Goal: Find specific page/section: Find specific page/section

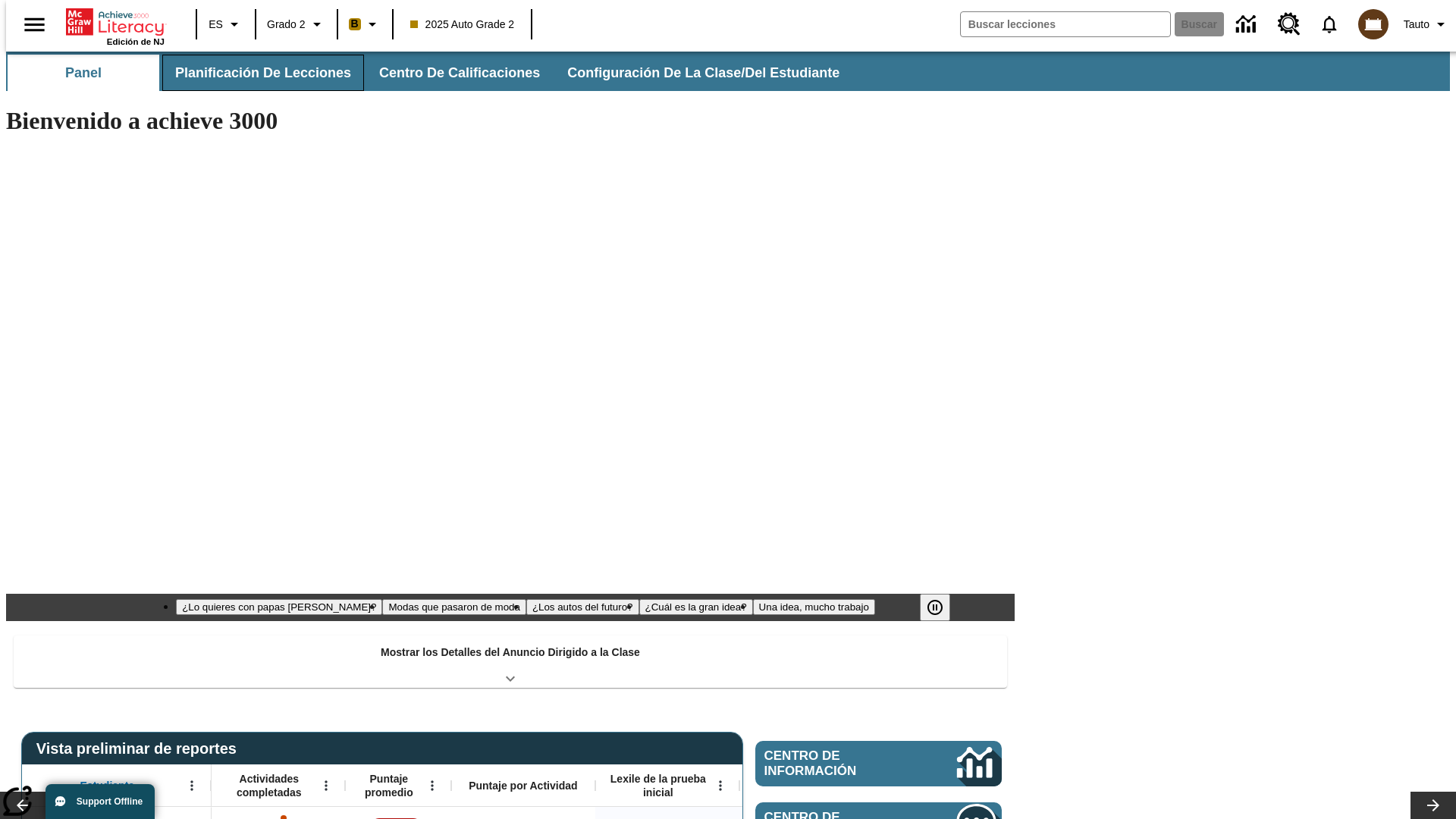
click at [254, 73] on button "Planificación de lecciones" at bounding box center [263, 73] width 202 height 37
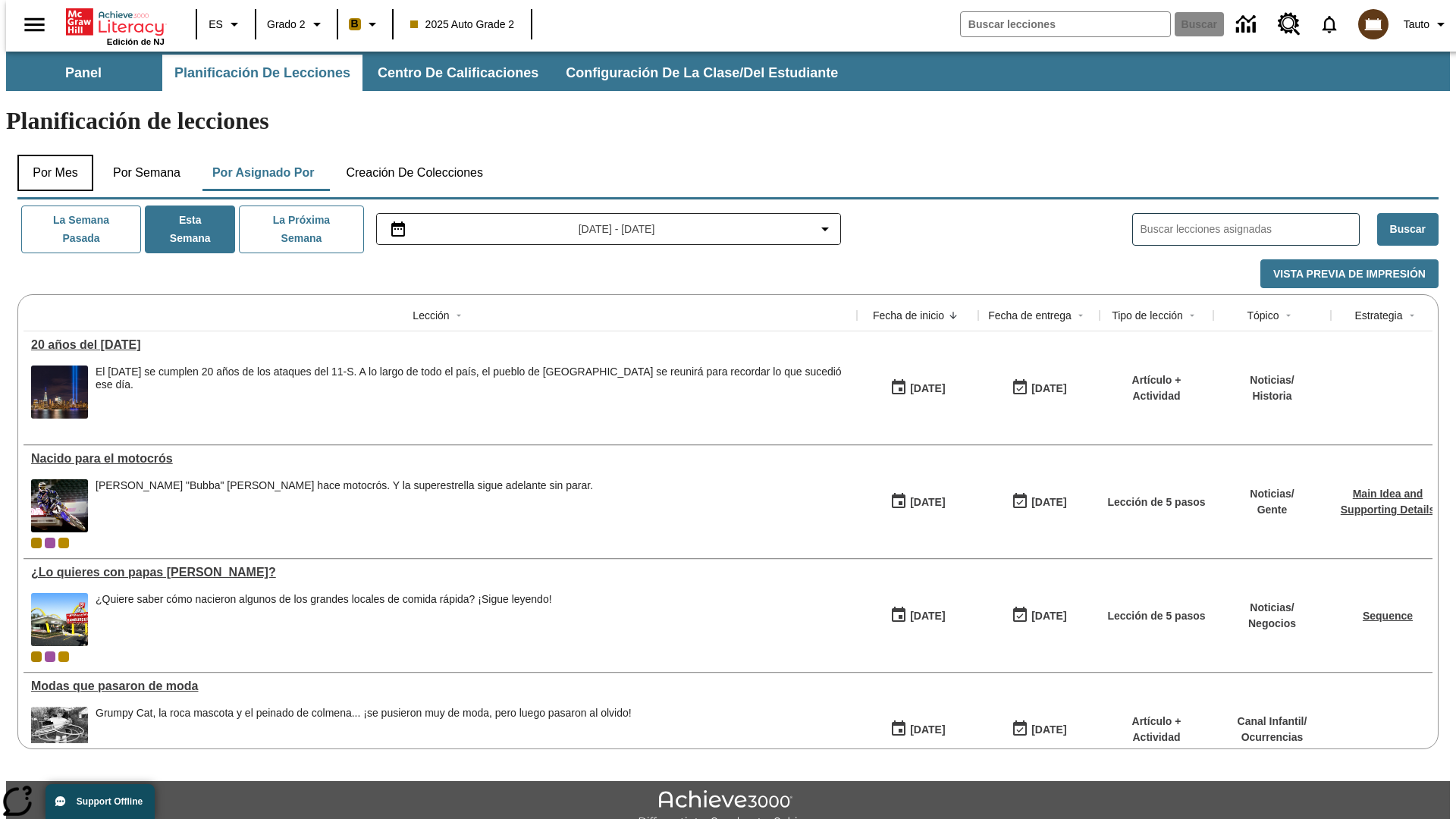
click at [49, 154] on button "Por mes" at bounding box center [55, 173] width 75 height 37
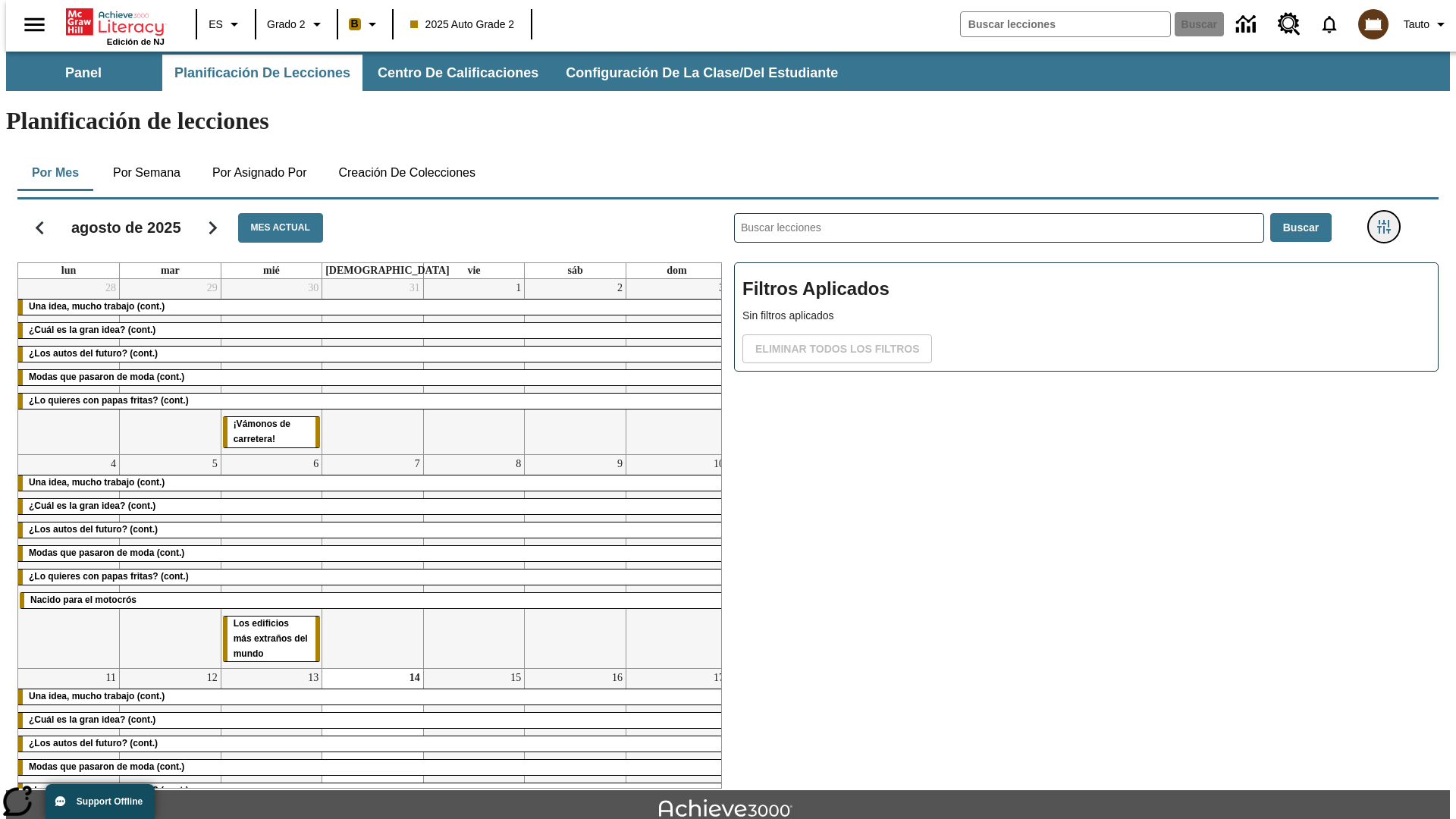
click at [1389, 220] on icon "Menú lateral de filtros" at bounding box center [1384, 227] width 13 height 13
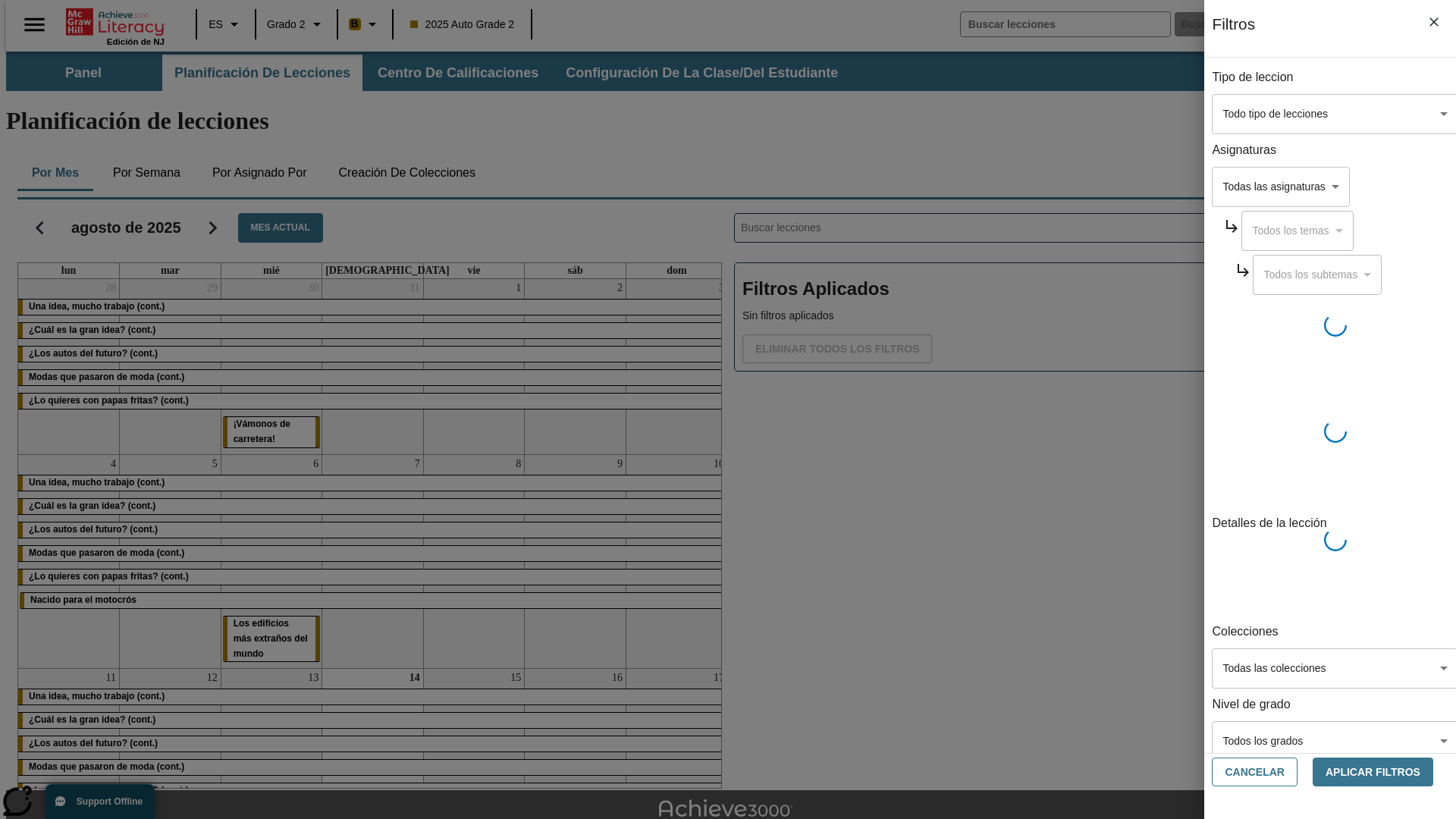
click at [1092, 114] on body "[MEDICAL_DATA] al contenido principal Edición de NJ ES Grado 2 B 2025 Auto Grad…" at bounding box center [728, 470] width 1444 height 836
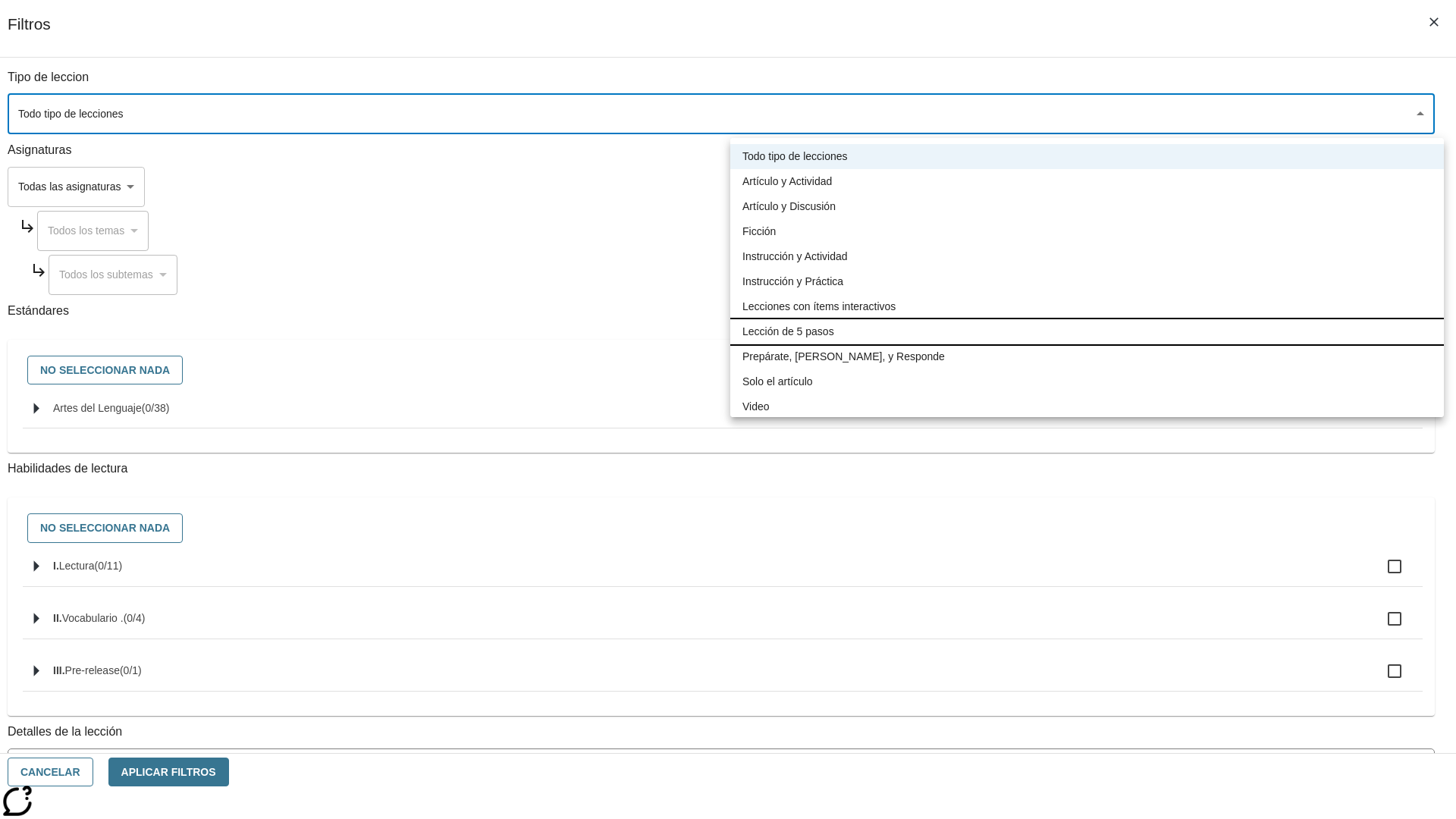
click at [1087, 331] on li "Lección de 5 pasos" at bounding box center [1087, 332] width 713 height 25
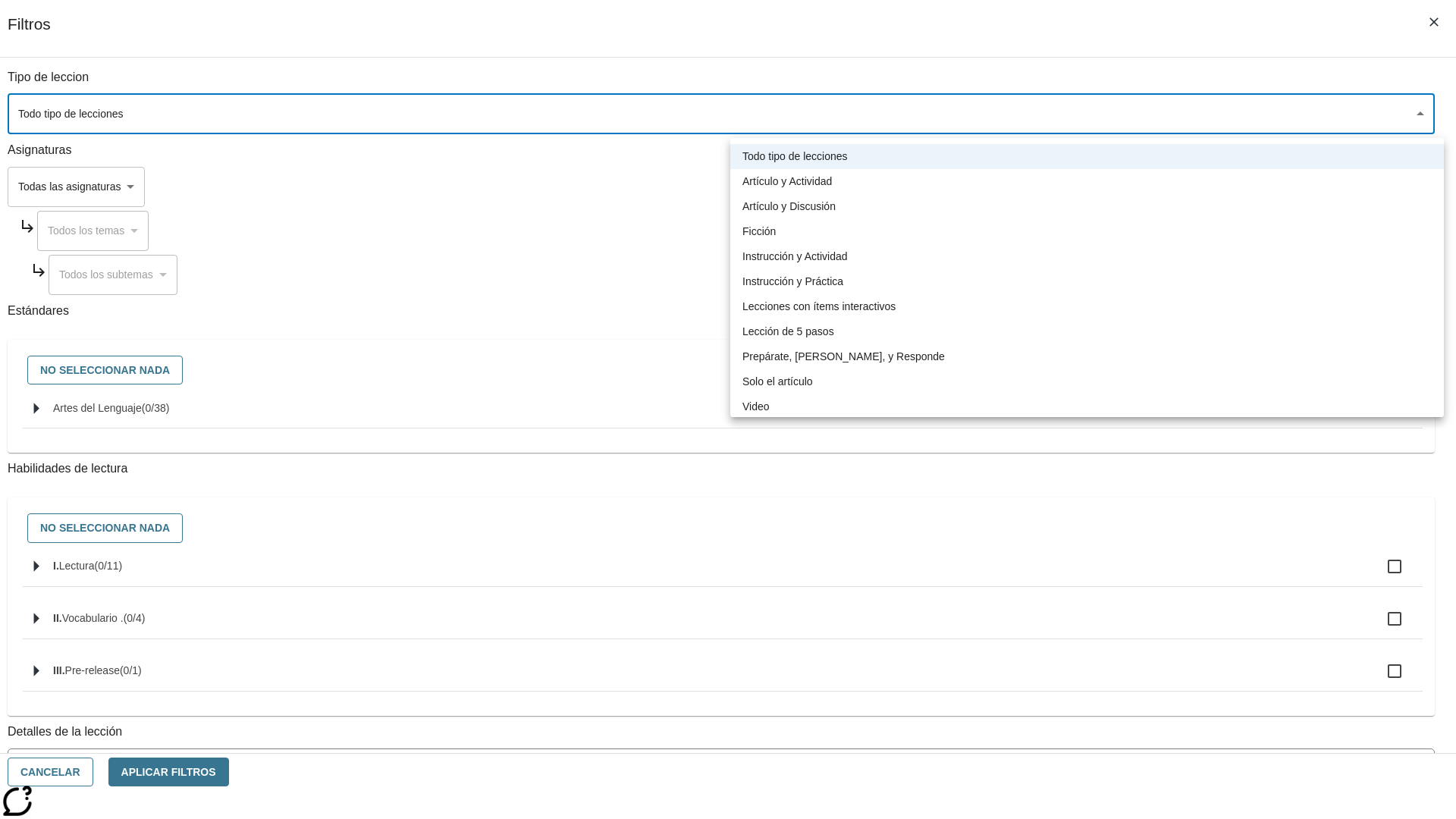
type input "1"
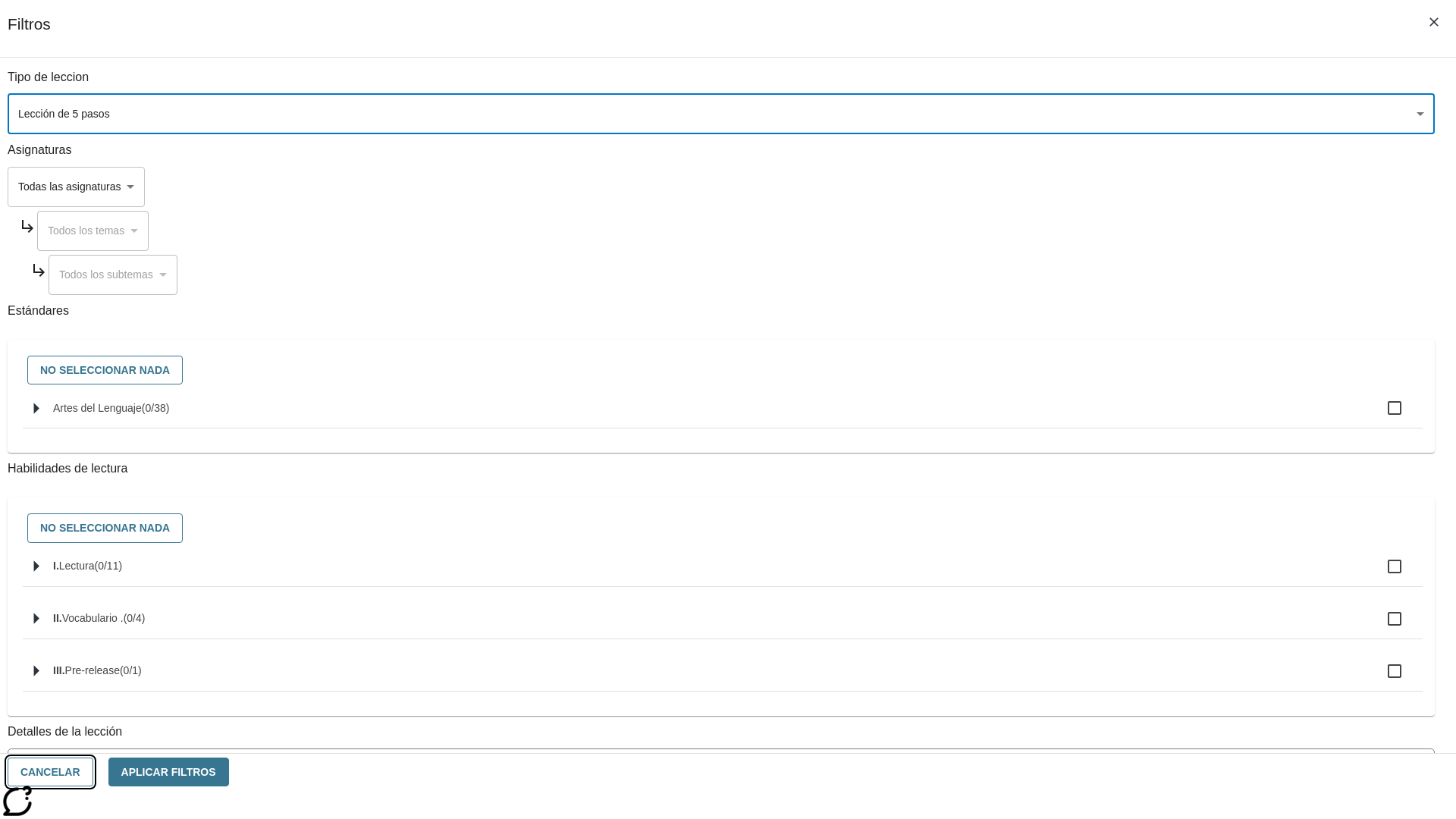
click at [93, 772] on button "Cancelar" at bounding box center [50, 773] width 85 height 30
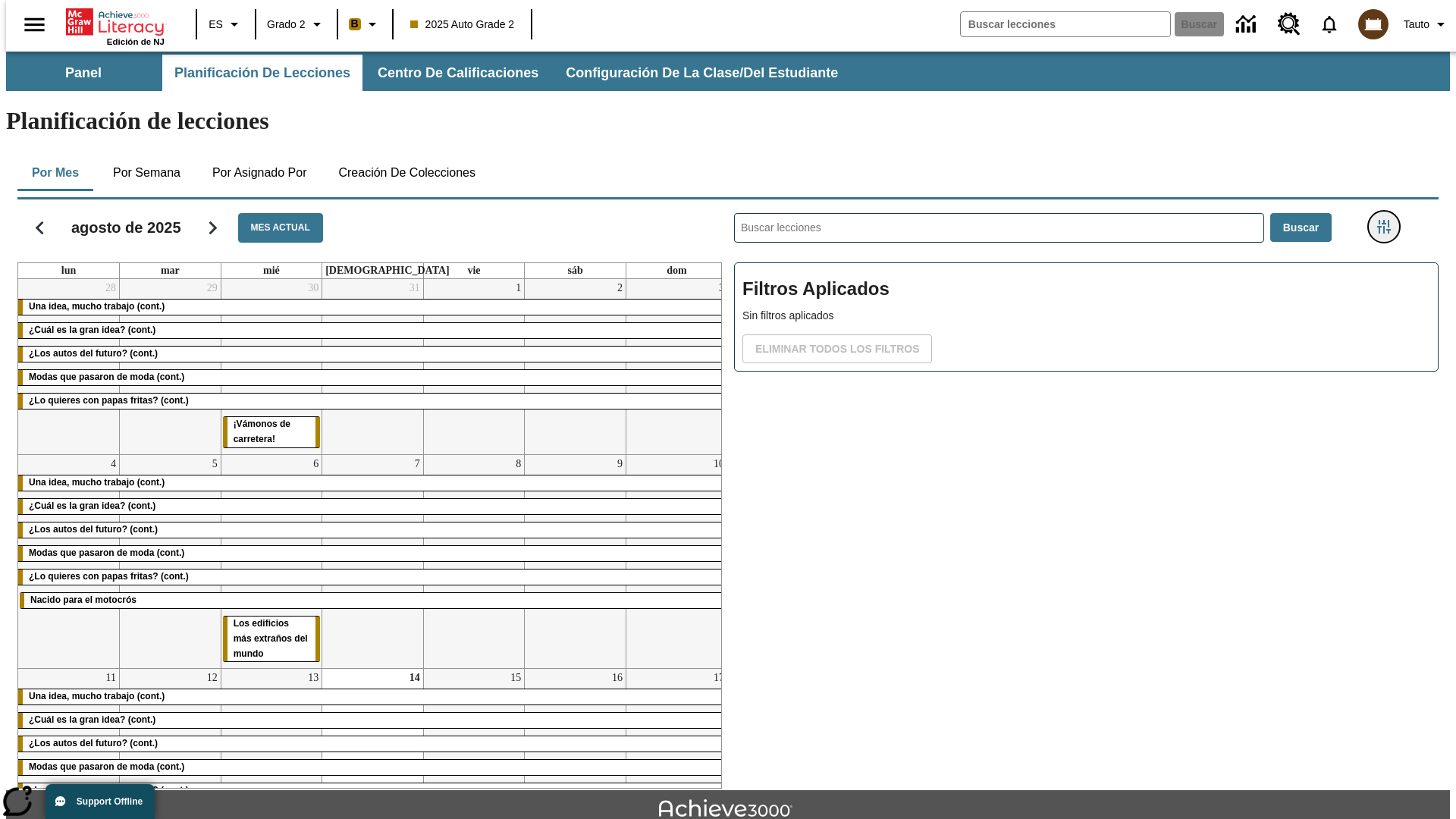
click at [1389, 220] on icon "Menú lateral de filtros" at bounding box center [1384, 227] width 13 height 13
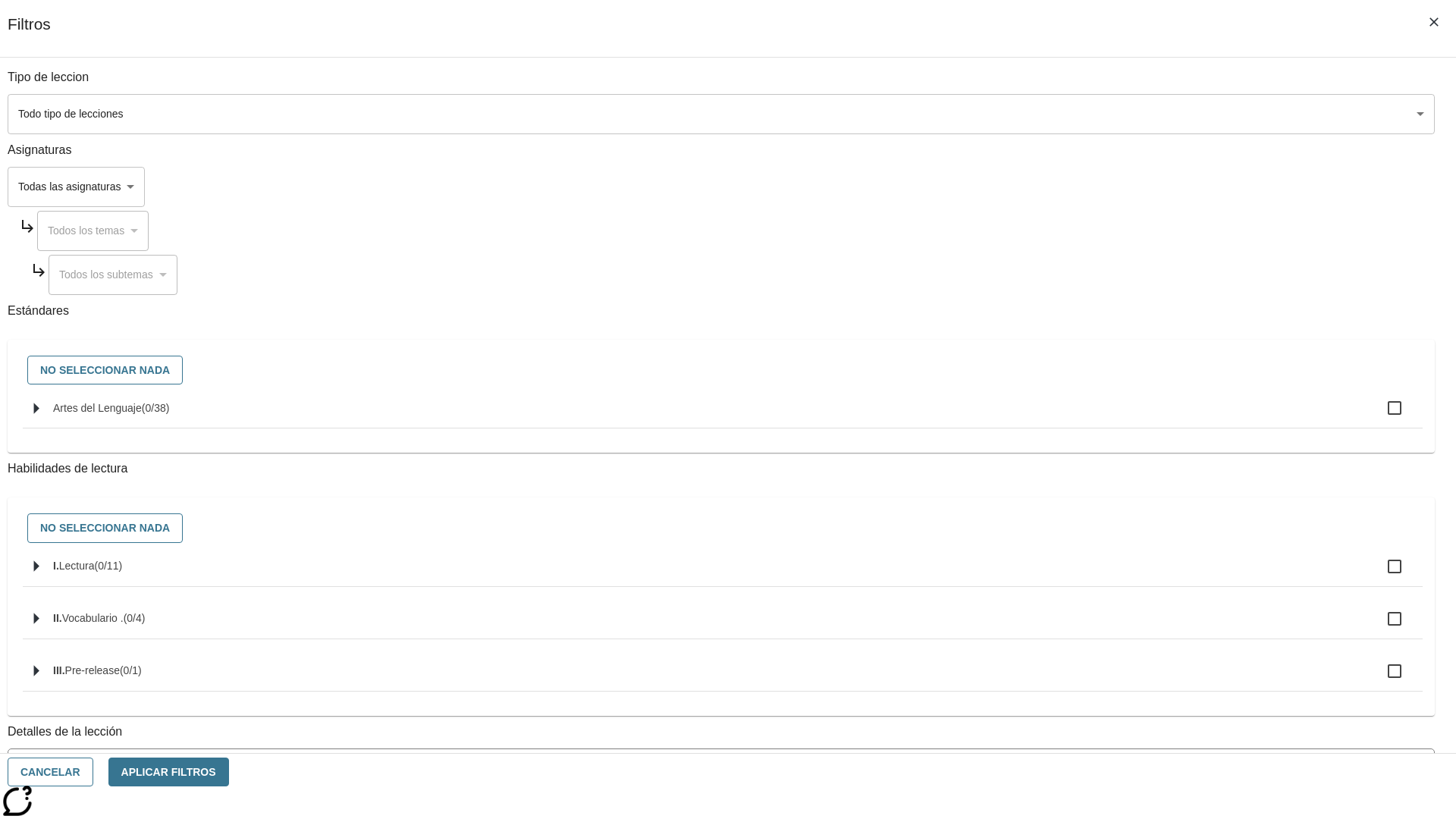
click at [1092, 114] on body "[MEDICAL_DATA] al contenido principal Edición de NJ ES Grado 2 B 2025 Auto Grad…" at bounding box center [728, 470] width 1444 height 836
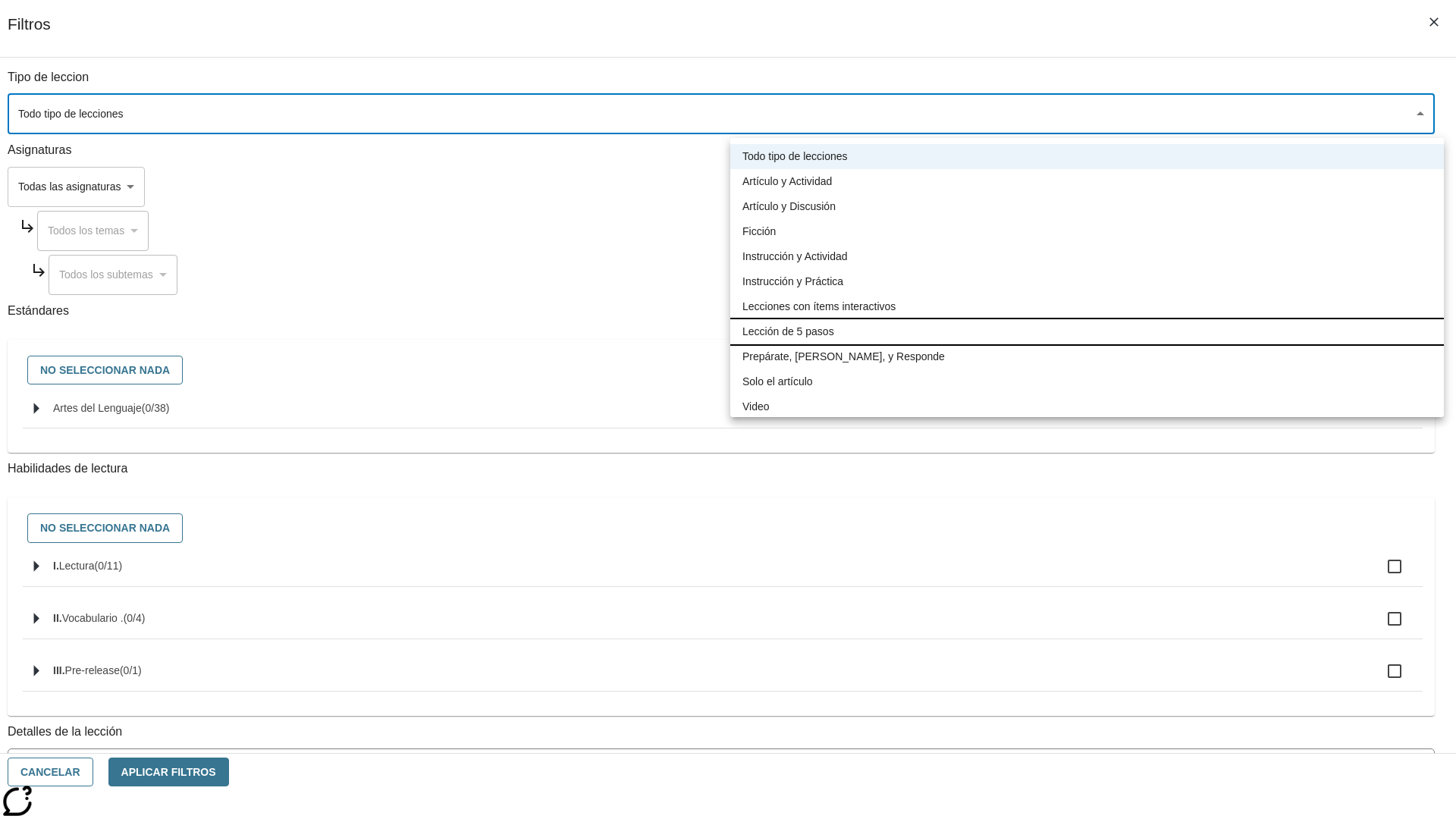
click at [1087, 331] on li "Lección de 5 pasos" at bounding box center [1087, 332] width 713 height 25
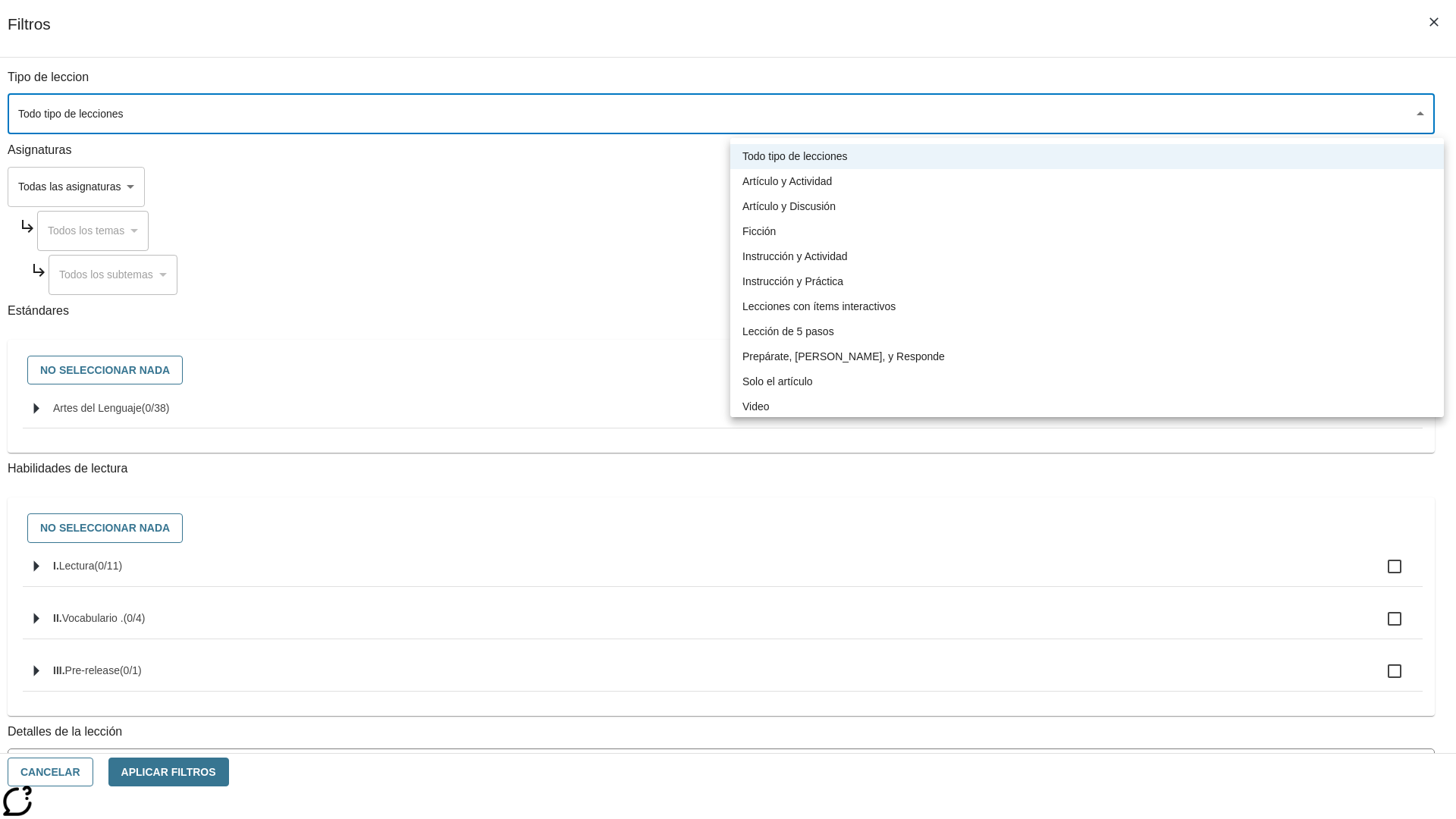
type input "1"
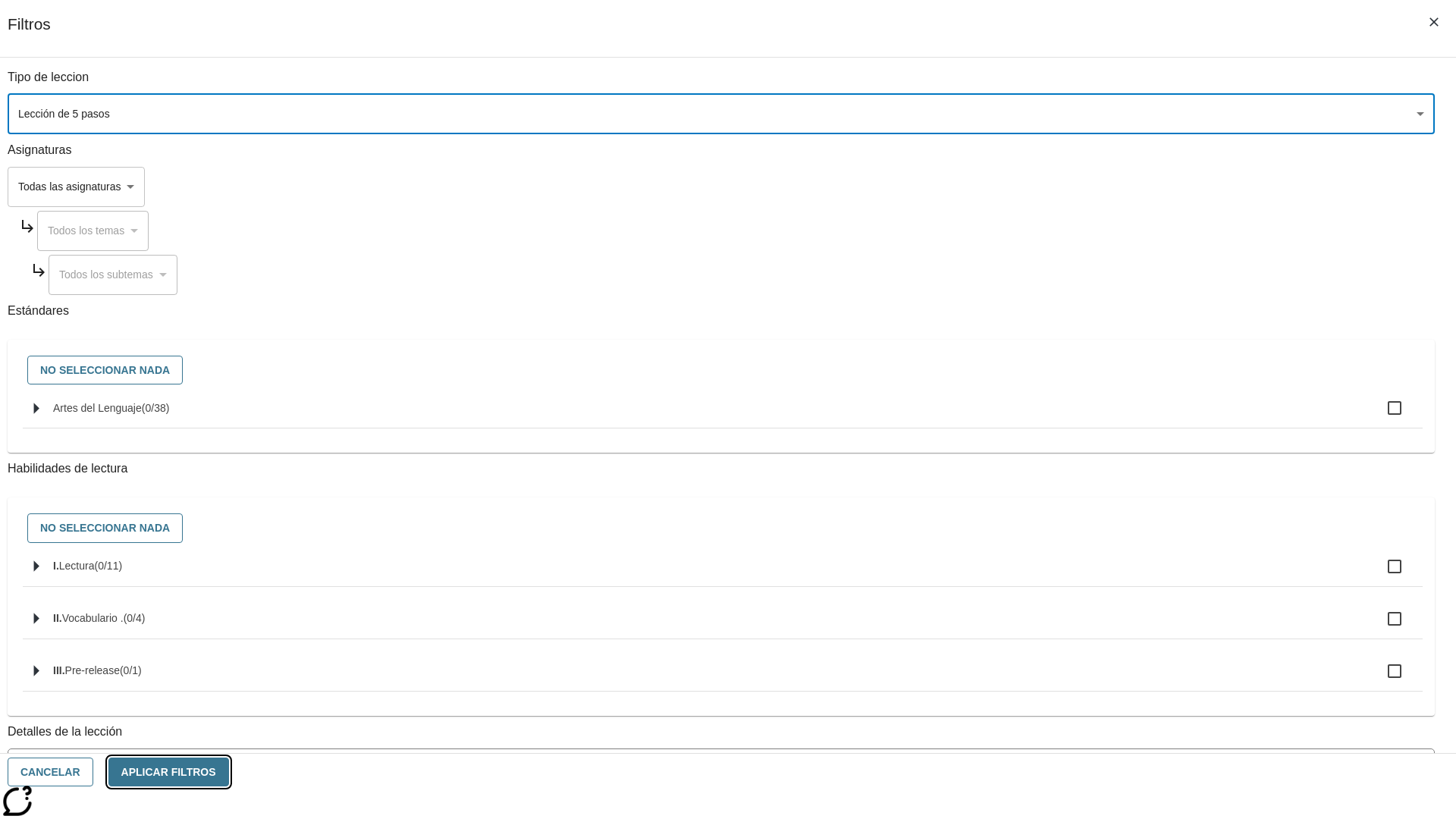
click at [229, 772] on button "Aplicar Filtros" at bounding box center [168, 773] width 120 height 30
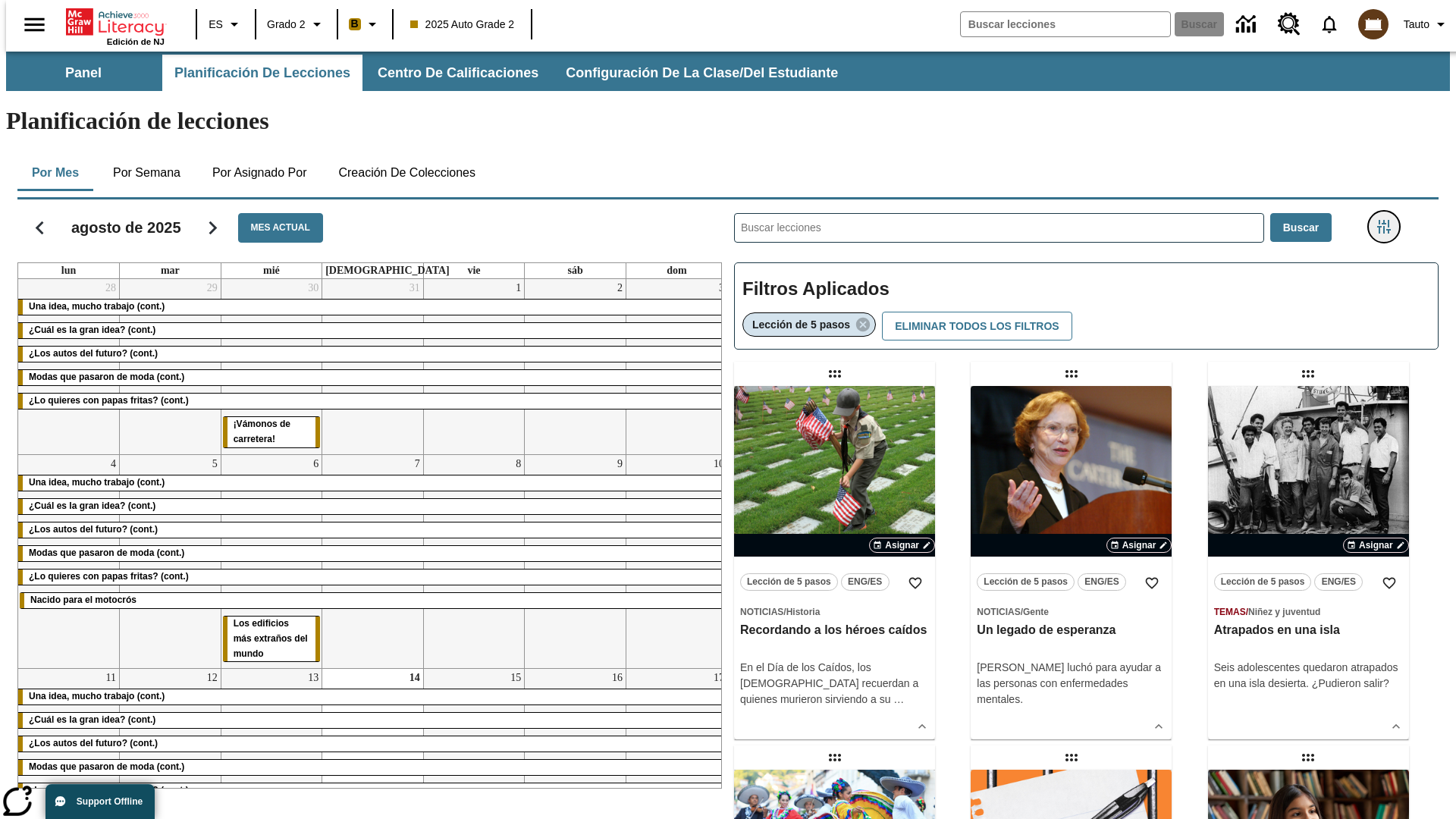
click at [1389, 220] on icon "Menú lateral de filtros" at bounding box center [1384, 227] width 13 height 13
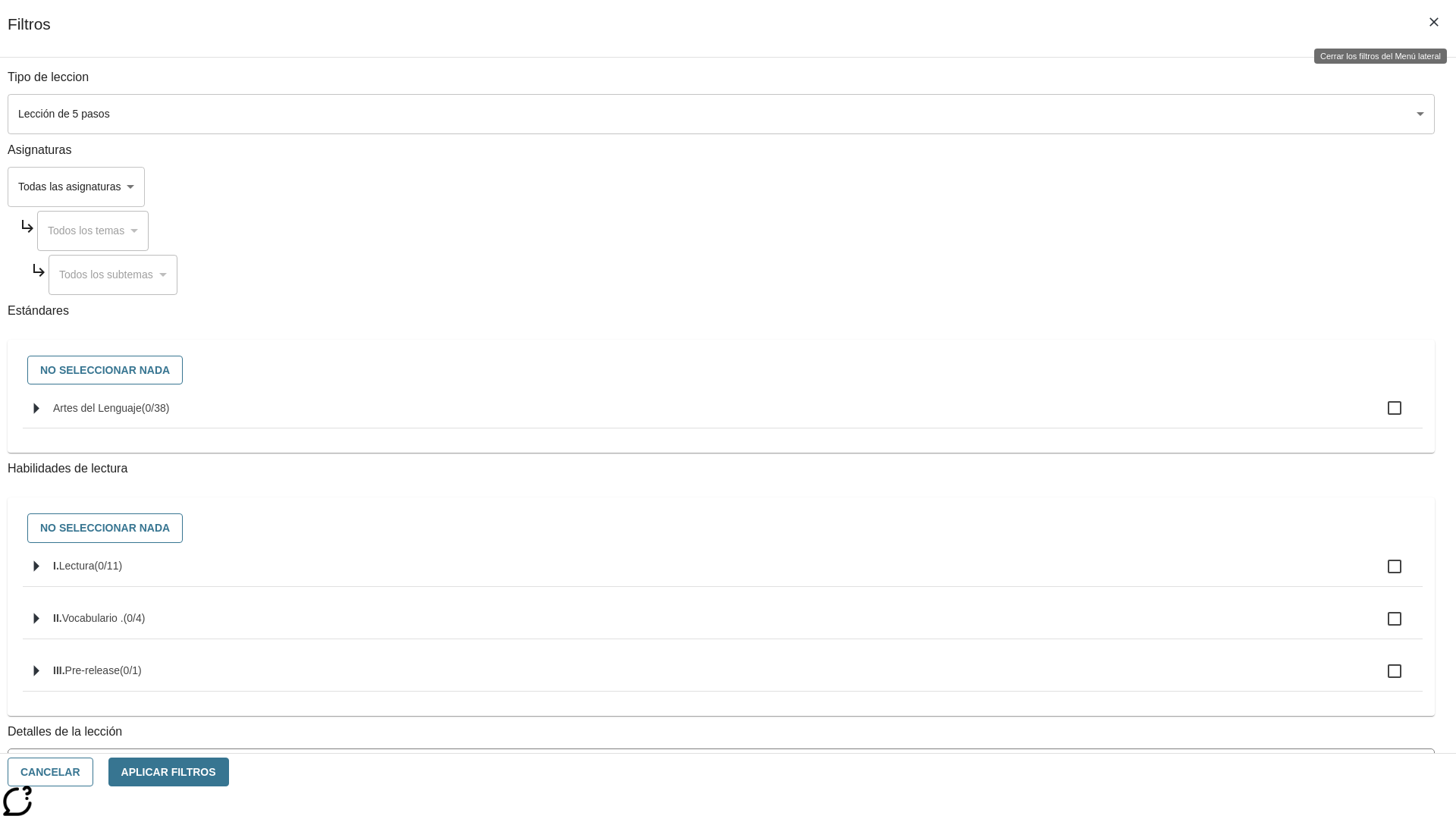
click at [1434, 22] on icon "Cerrar los filtros del Menú lateral" at bounding box center [1434, 22] width 9 height 9
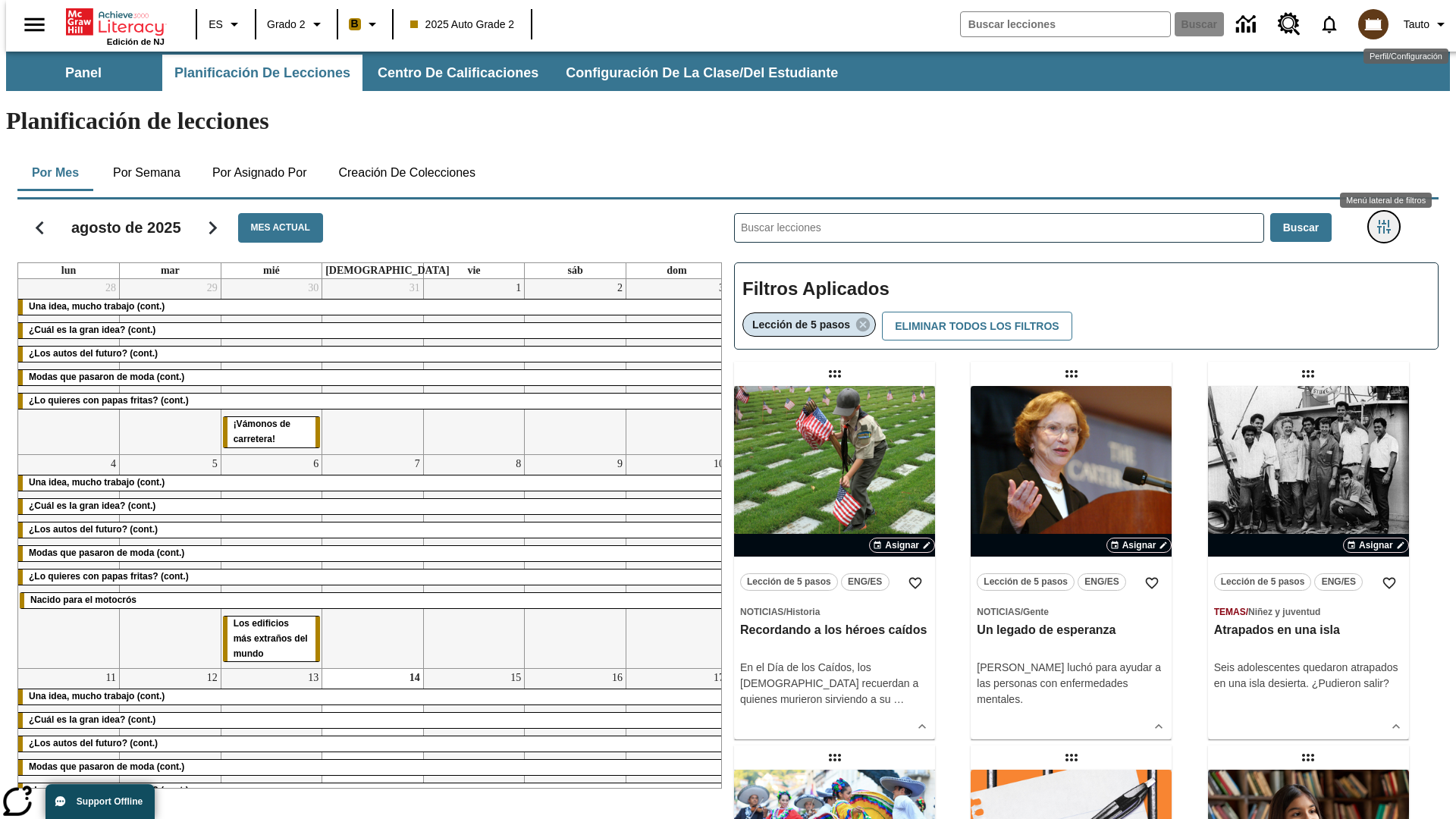
click at [1389, 220] on icon "Menú lateral de filtros" at bounding box center [1384, 227] width 13 height 13
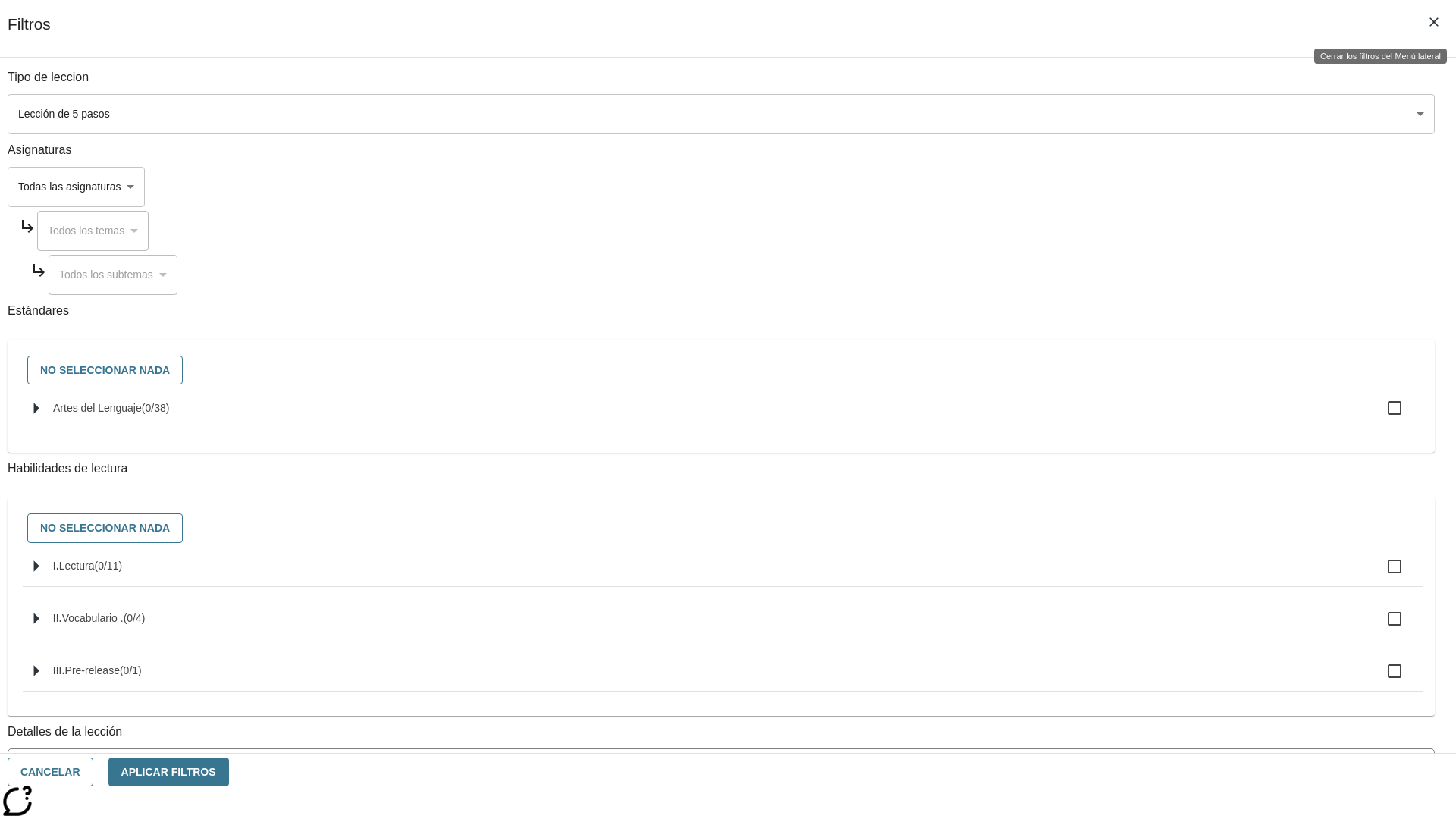
click at [1434, 22] on icon "Cerrar los filtros del Menú lateral" at bounding box center [1434, 22] width 9 height 9
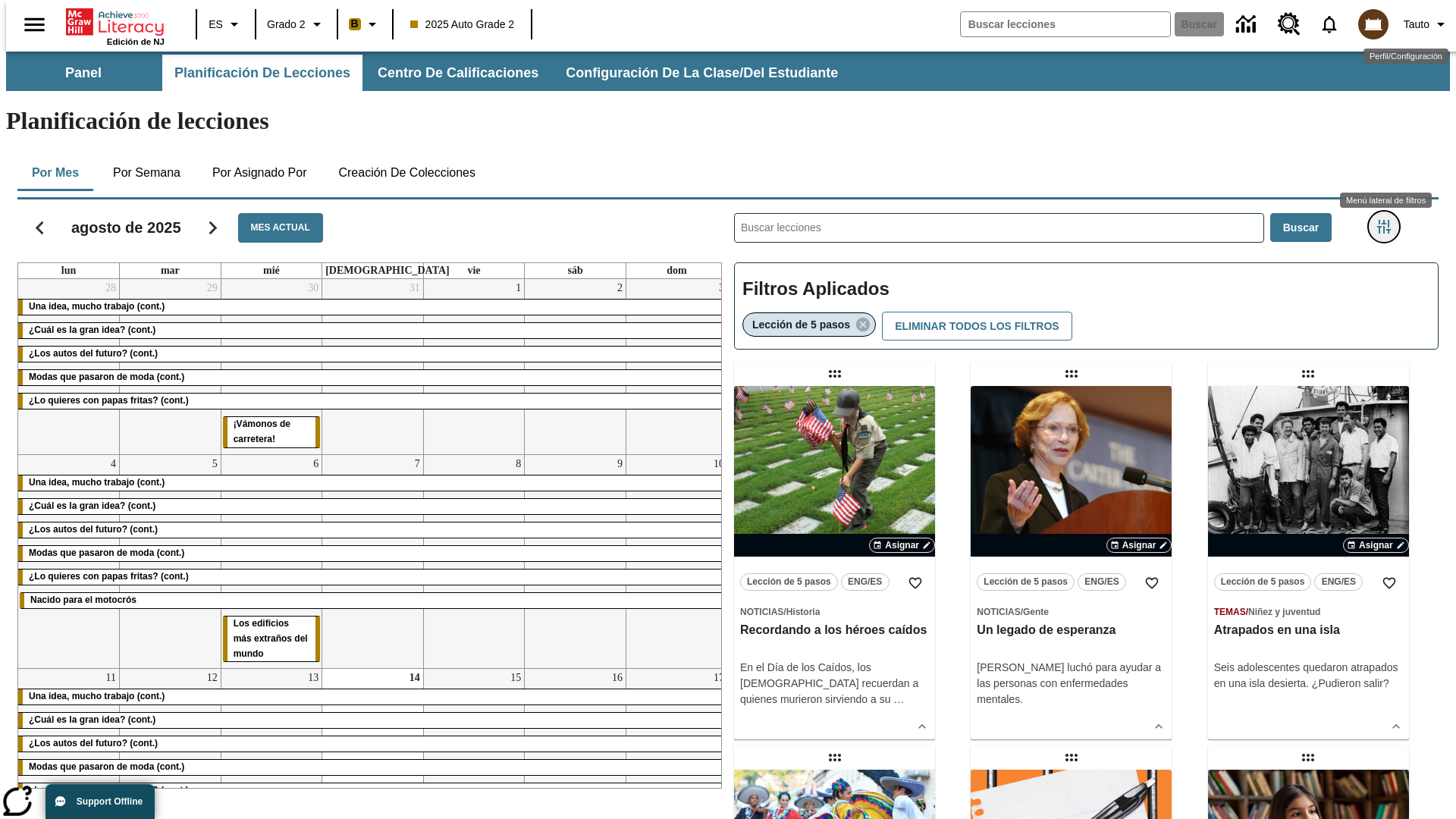
click at [1389, 220] on icon "Menú lateral de filtros" at bounding box center [1384, 227] width 13 height 13
